Goal: Information Seeking & Learning: Learn about a topic

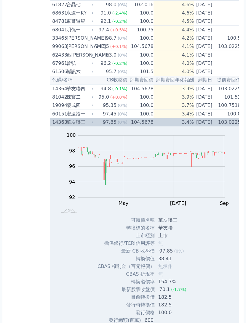
scroll to position [0, 93]
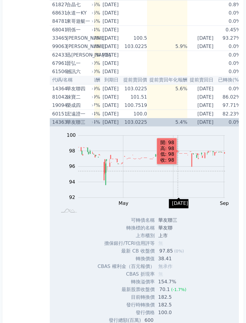
click at [215, 122] on td "[DATE]" at bounding box center [201, 122] width 28 height 8
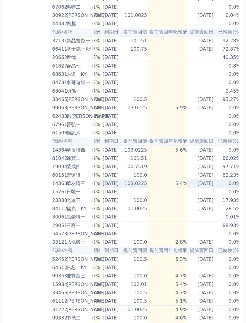
scroll to position [0, 0]
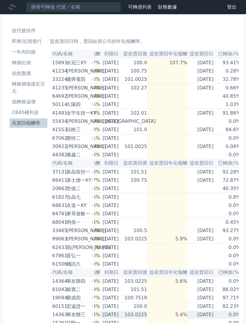
click at [24, 124] on li "高賣回報酬率" at bounding box center [28, 123] width 38 height 7
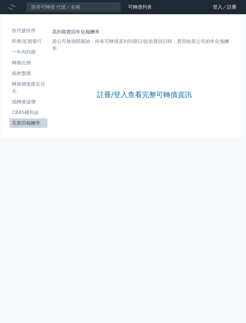
click at [129, 90] on link "註冊/登入查看完整可轉債資訊" at bounding box center [144, 94] width 95 height 9
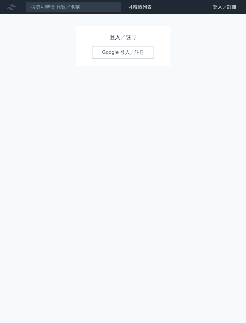
click at [135, 92] on div "可轉債列表 財務數據 可轉債列表 財務數據 登入／註冊 登入／註冊 登入／註冊 Google 登入／註冊" at bounding box center [123, 161] width 246 height 323
click at [125, 56] on link "Google 登入／註冊" at bounding box center [123, 52] width 62 height 12
click at [117, 46] on link "Google 登入／註冊" at bounding box center [123, 52] width 62 height 12
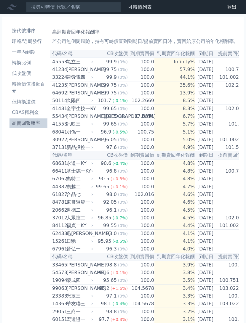
click at [33, 122] on li "高賣回報酬率" at bounding box center [28, 123] width 38 height 7
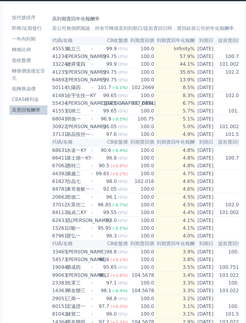
scroll to position [13, 0]
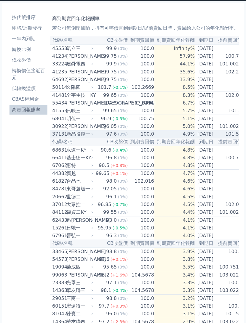
click at [208, 138] on td "[DATE]" at bounding box center [205, 134] width 21 height 8
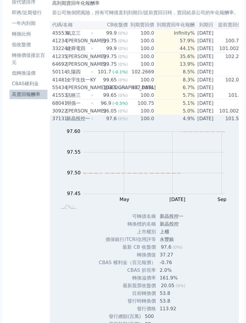
scroll to position [28, 0]
click at [215, 123] on td "[DATE]" at bounding box center [205, 119] width 21 height 8
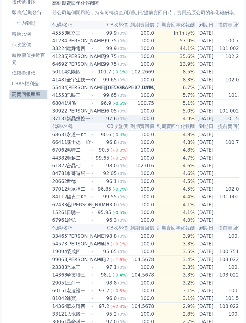
scroll to position [0, 0]
click at [205, 107] on td "[DATE]" at bounding box center [205, 103] width 21 height 8
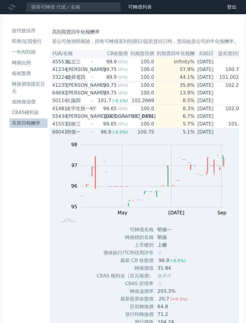
click at [209, 136] on td "[DATE]" at bounding box center [205, 132] width 21 height 8
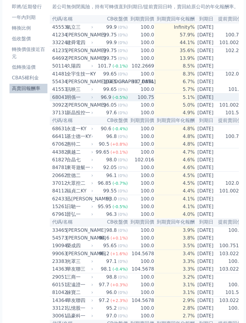
scroll to position [34, 0]
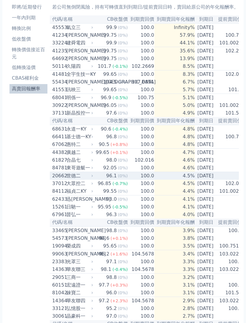
click at [204, 180] on td "[DATE]" at bounding box center [205, 176] width 21 height 8
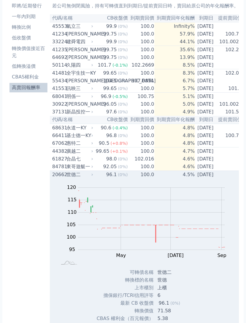
scroll to position [35, 0]
click at [208, 179] on td "[DATE]" at bounding box center [205, 175] width 21 height 8
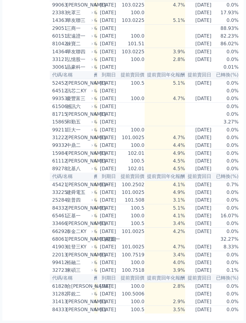
scroll to position [307, 0]
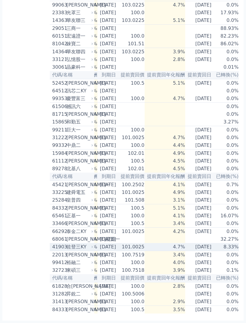
click at [142, 251] on td "101.0025" at bounding box center [131, 247] width 26 height 8
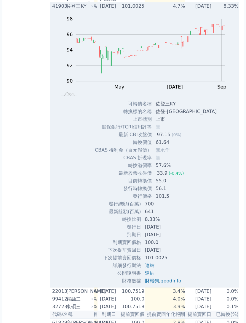
scroll to position [538, 0]
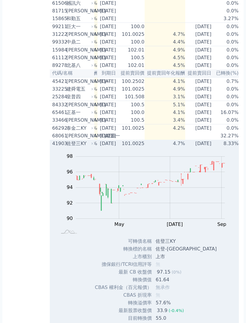
click at [199, 147] on td "[DATE]" at bounding box center [199, 144] width 28 height 8
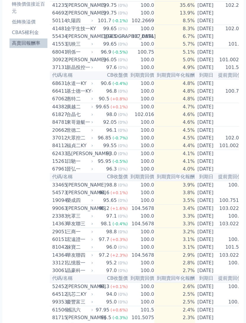
scroll to position [0, 0]
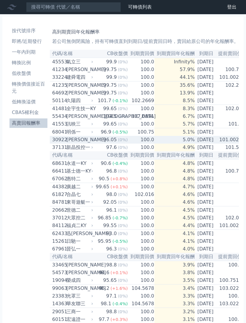
click at [206, 143] on td "[DATE]" at bounding box center [205, 140] width 21 height 8
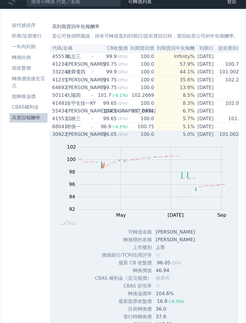
scroll to position [6, 0]
click at [205, 138] on td "[DATE]" at bounding box center [205, 134] width 21 height 8
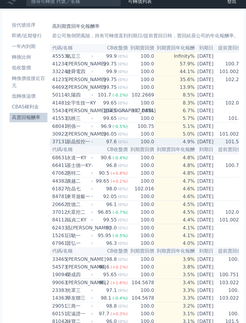
click at [211, 146] on td "[DATE]" at bounding box center [205, 142] width 21 height 8
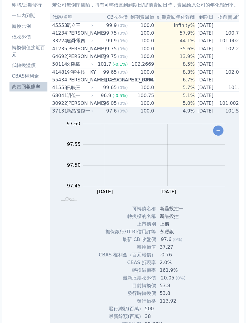
click at [204, 115] on td "[DATE]" at bounding box center [205, 111] width 21 height 8
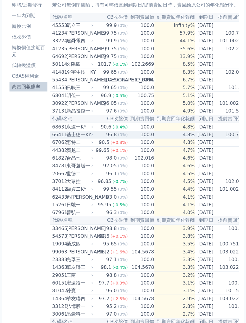
click at [203, 138] on td "[DATE]" at bounding box center [205, 135] width 21 height 8
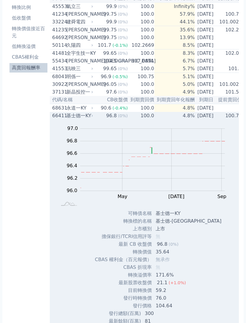
scroll to position [56, 0]
click at [212, 119] on td "[DATE]" at bounding box center [205, 116] width 21 height 8
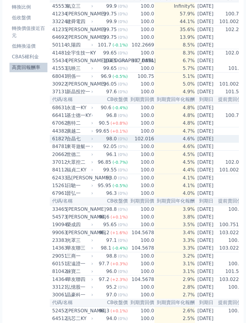
click at [211, 143] on td "[DATE]" at bounding box center [205, 139] width 21 height 8
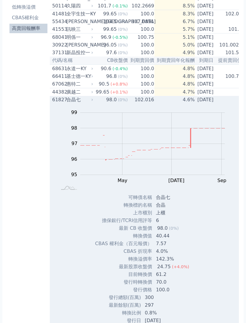
scroll to position [84, 0]
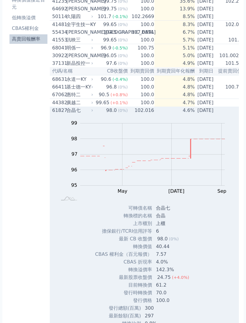
click at [209, 114] on td "[DATE]" at bounding box center [205, 111] width 21 height 8
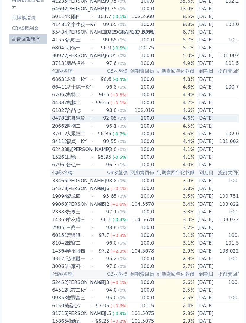
click at [212, 122] on td "[DATE]" at bounding box center [205, 118] width 21 height 8
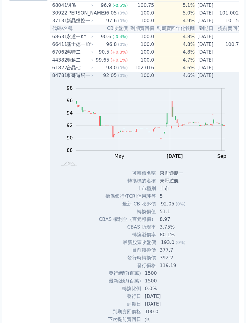
scroll to position [122, 0]
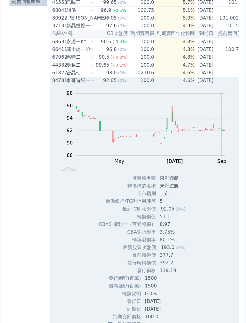
click at [213, 84] on td "[DATE]" at bounding box center [205, 81] width 21 height 8
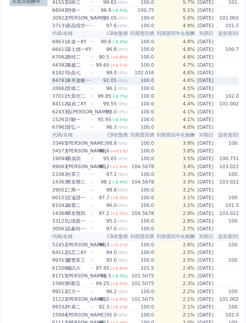
scroll to position [122, 0]
click at [204, 123] on td "[DATE]" at bounding box center [205, 119] width 21 height 8
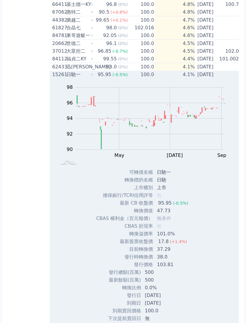
scroll to position [141, 0]
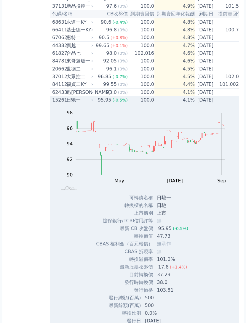
click at [211, 104] on td "[DATE]" at bounding box center [205, 100] width 21 height 8
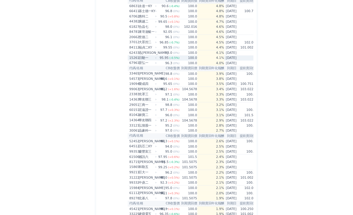
scroll to position [208, 0]
